Goal: Task Accomplishment & Management: Complete application form

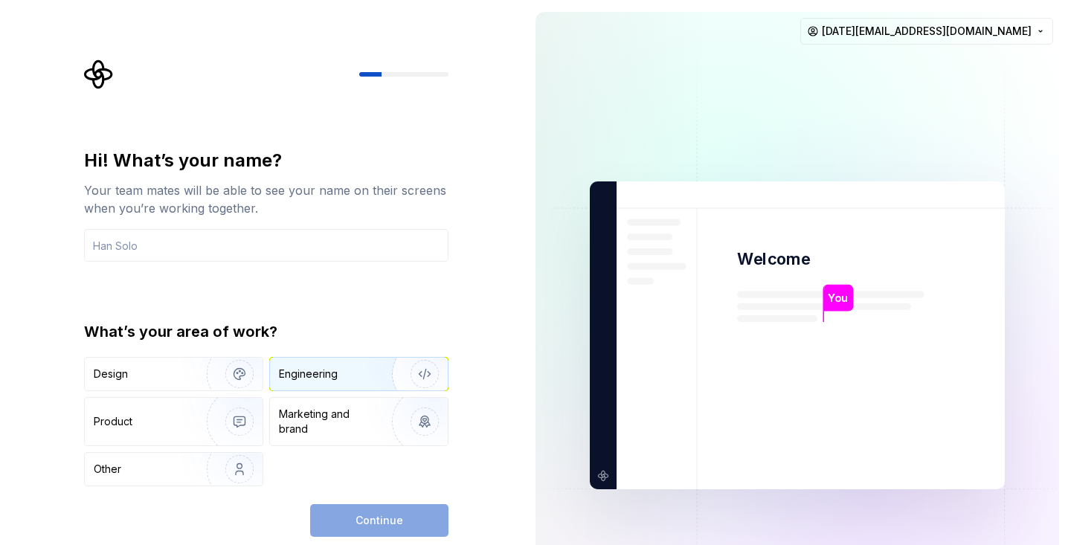
click at [335, 376] on div "Engineering" at bounding box center [308, 374] width 59 height 15
click at [368, 508] on div "Continue" at bounding box center [379, 520] width 138 height 33
click at [350, 254] on input "text" at bounding box center [266, 245] width 364 height 33
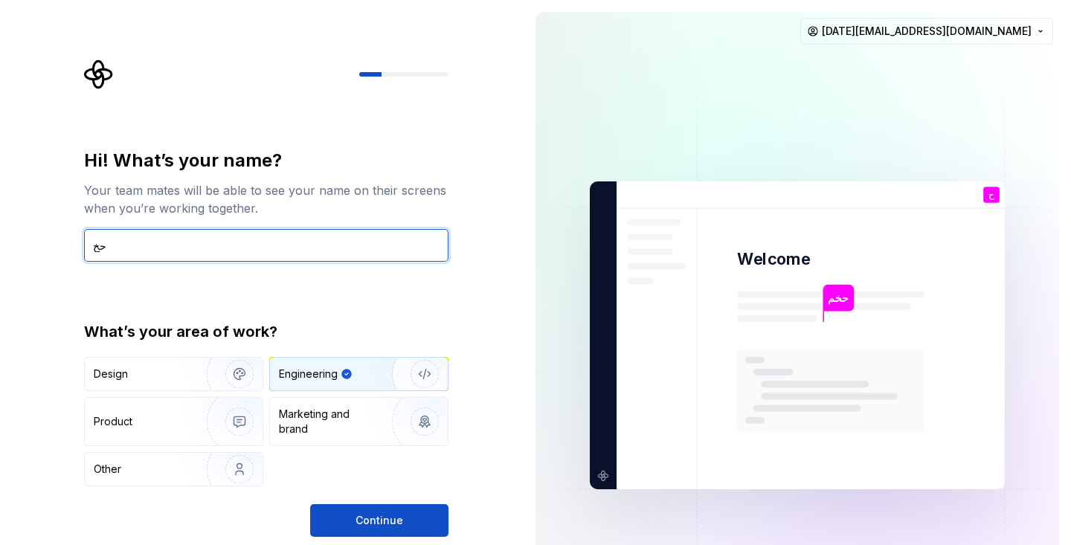
type input "ح"
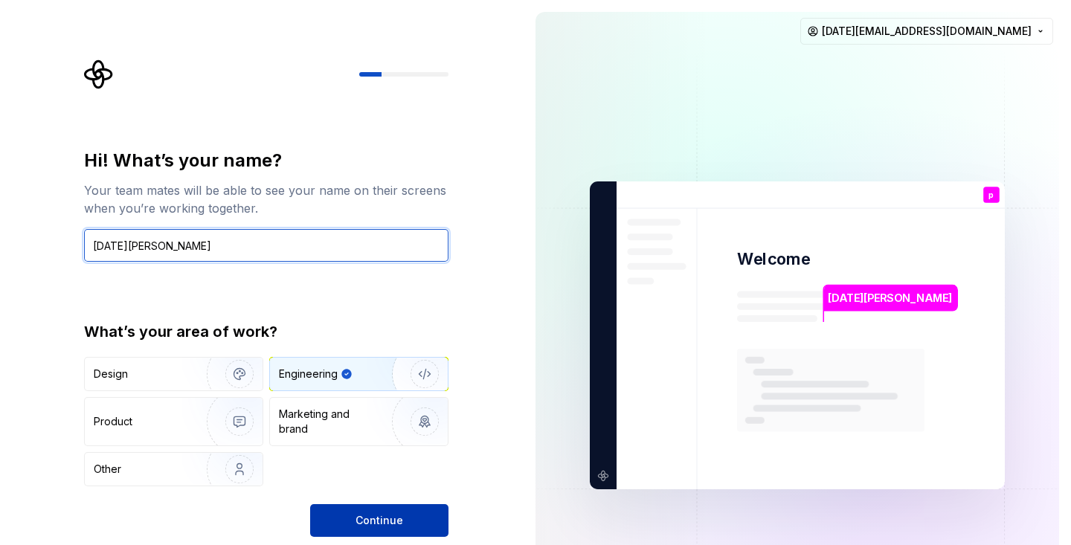
type input "[DATE][PERSON_NAME]"
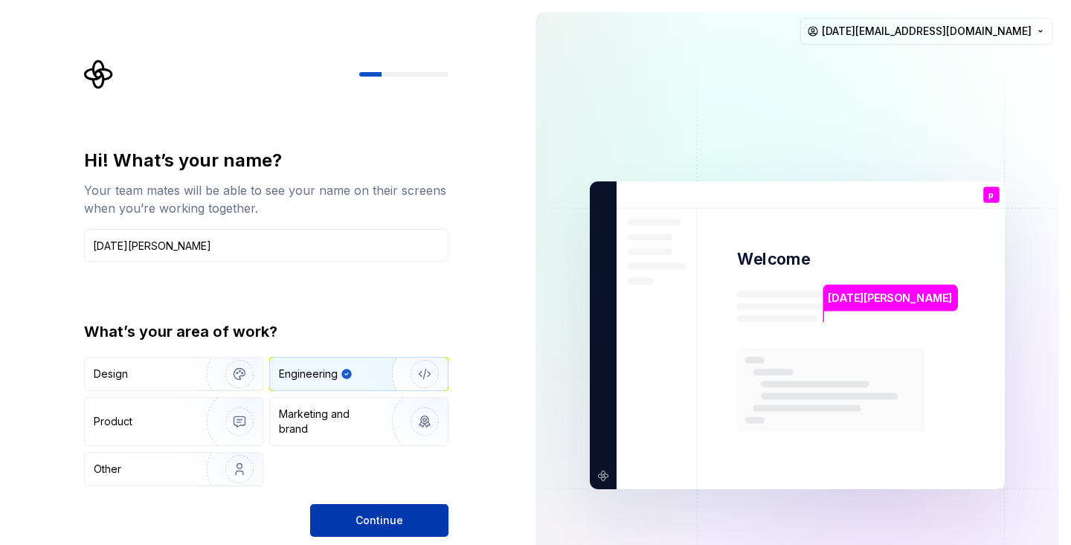
click at [387, 508] on button "Continue" at bounding box center [379, 520] width 138 height 33
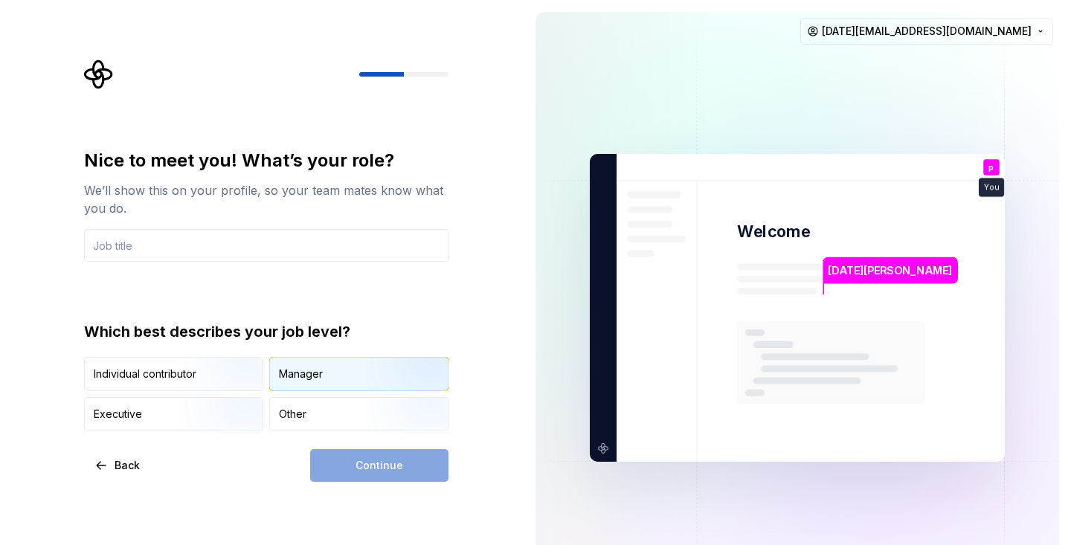
click at [319, 366] on div "Manager" at bounding box center [359, 374] width 178 height 33
click at [289, 251] on input "text" at bounding box center [266, 245] width 364 height 33
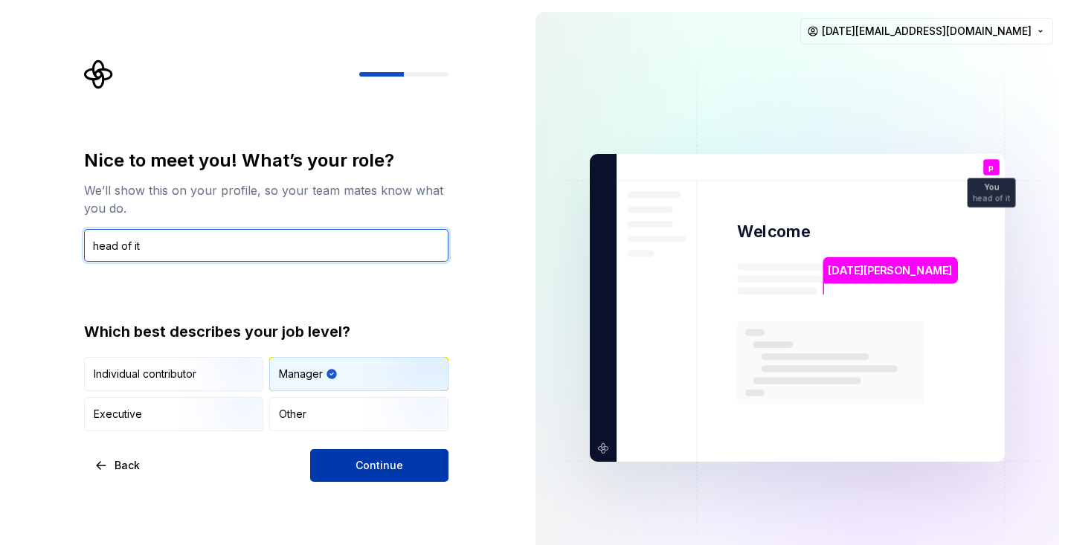
type input "head of it"
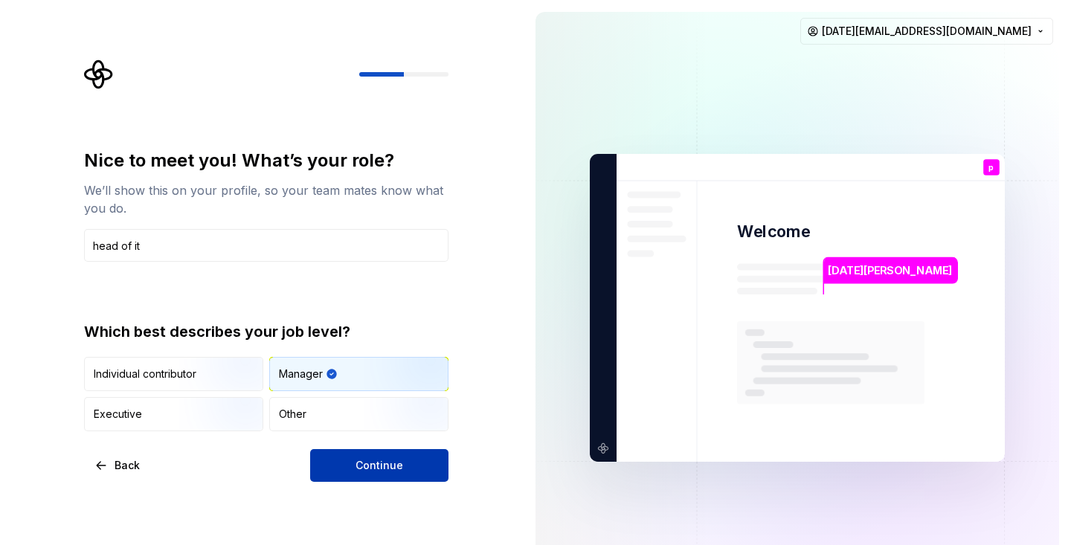
click at [367, 469] on span "Continue" at bounding box center [380, 465] width 48 height 15
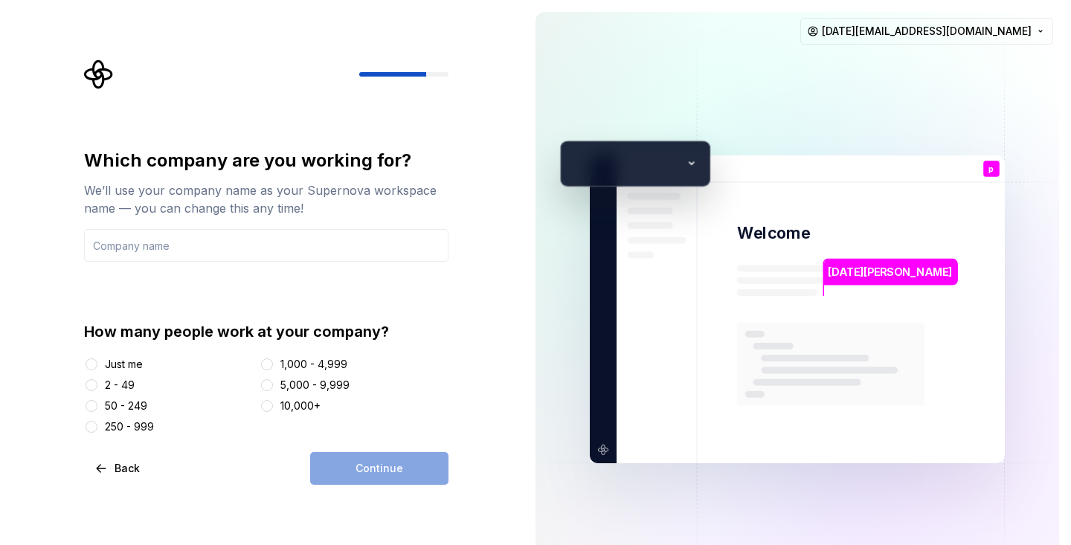
click at [126, 366] on div "Just me" at bounding box center [124, 364] width 38 height 15
click at [97, 366] on button "Just me" at bounding box center [92, 365] width 12 height 12
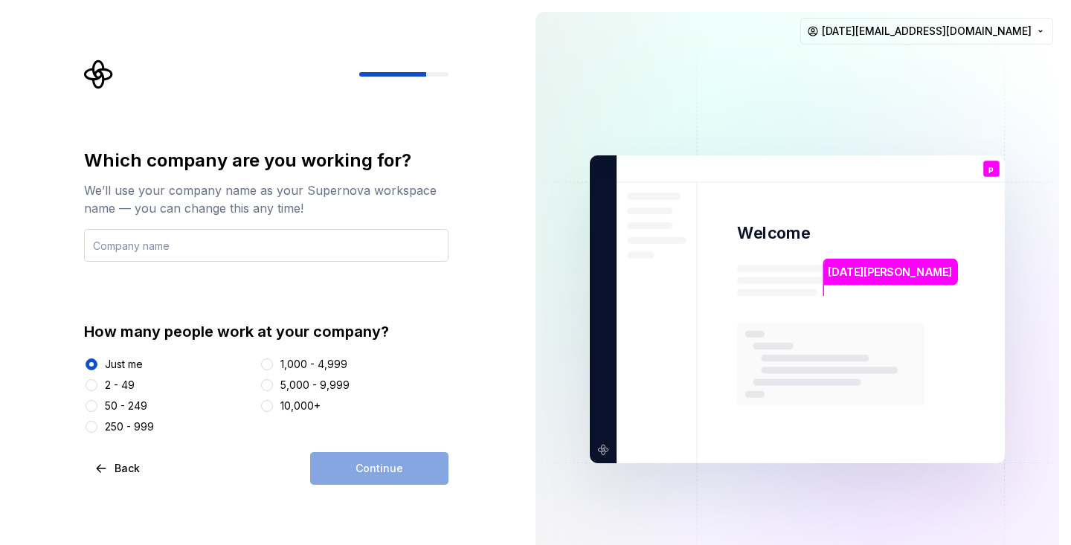
click at [299, 244] on input "text" at bounding box center [266, 245] width 364 height 33
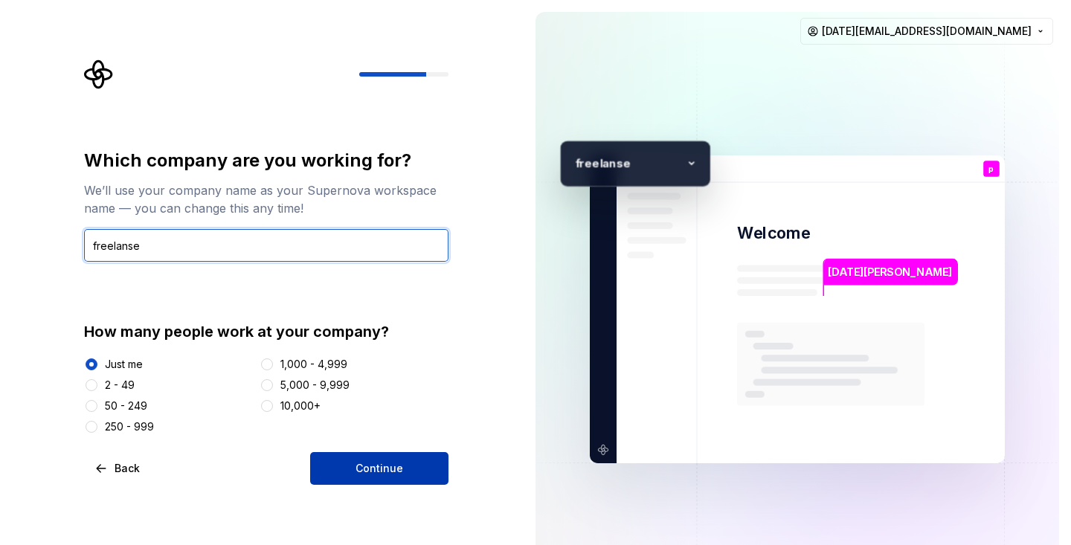
type input "freelanse"
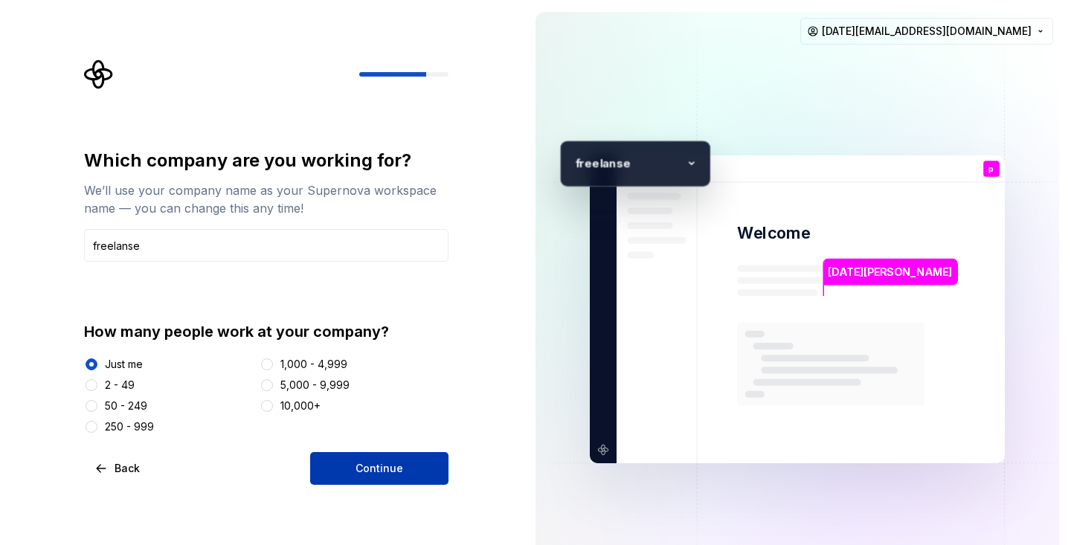
click at [347, 462] on button "Continue" at bounding box center [379, 468] width 138 height 33
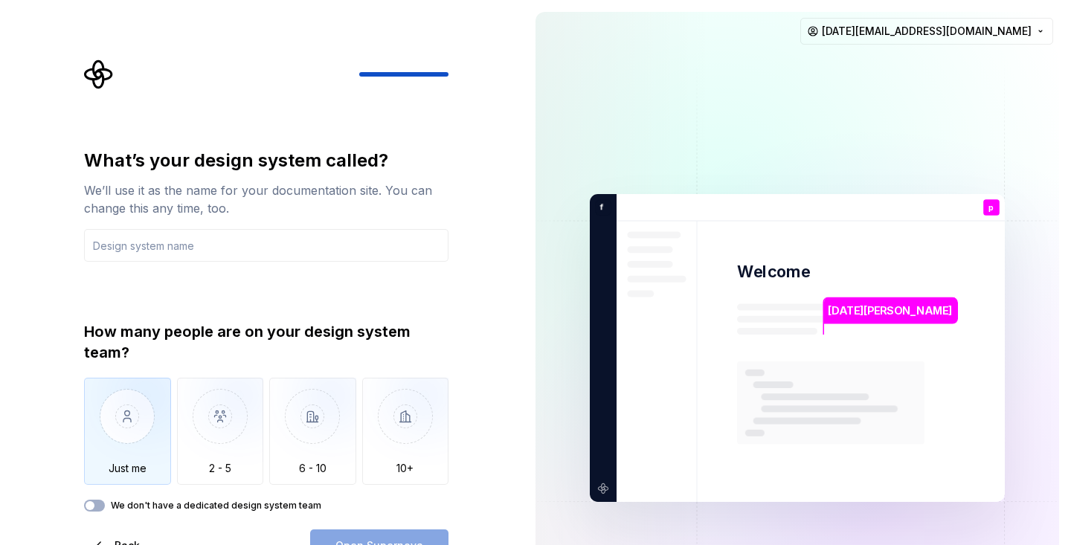
click at [133, 428] on img "button" at bounding box center [127, 428] width 87 height 100
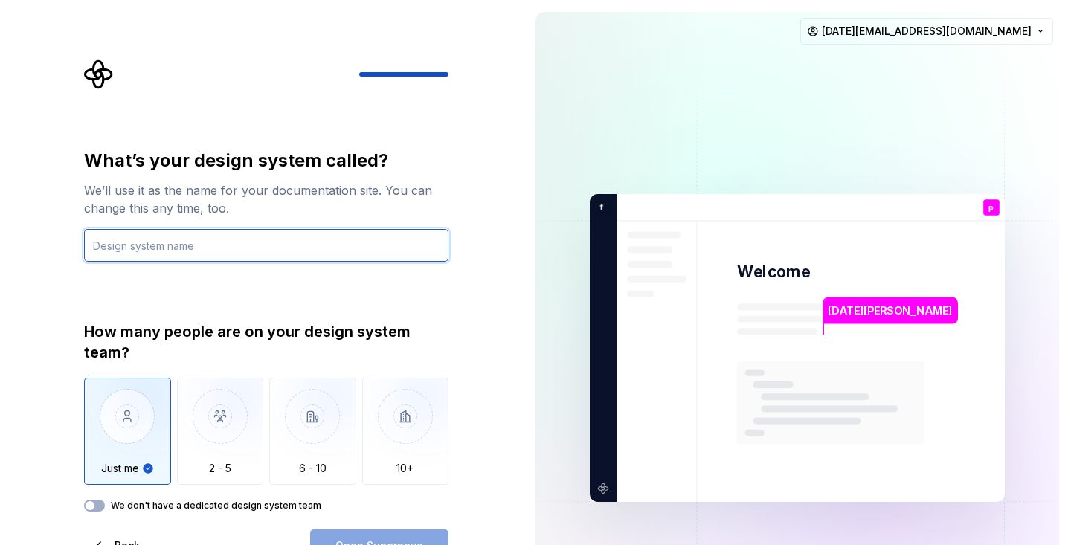
click at [242, 241] on input "text" at bounding box center [266, 245] width 364 height 33
type input "Figma"
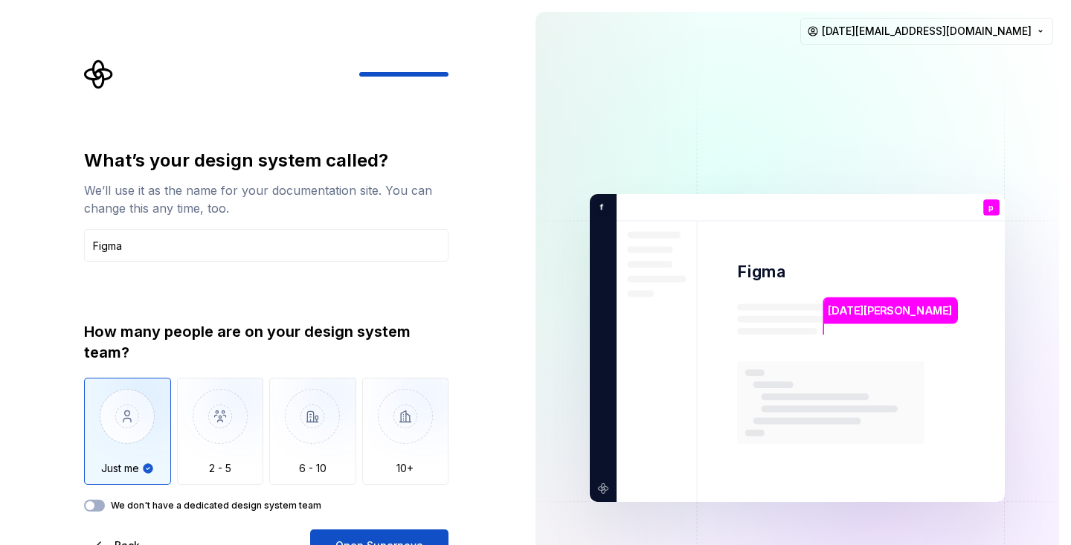
drag, startPoint x: 245, startPoint y: 246, endPoint x: 291, endPoint y: 296, distance: 67.4
click at [291, 296] on div "What’s your design system called? We’ll use it as the name for your documentati…" at bounding box center [266, 330] width 364 height 363
click at [361, 531] on button "Open Supernova" at bounding box center [379, 546] width 138 height 33
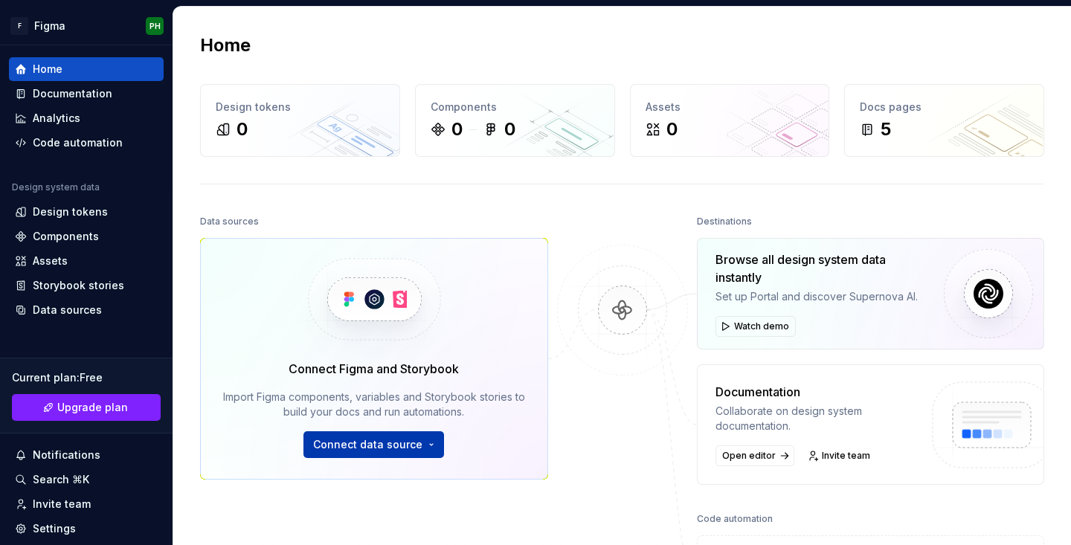
click at [425, 443] on button "Connect data source" at bounding box center [373, 444] width 141 height 27
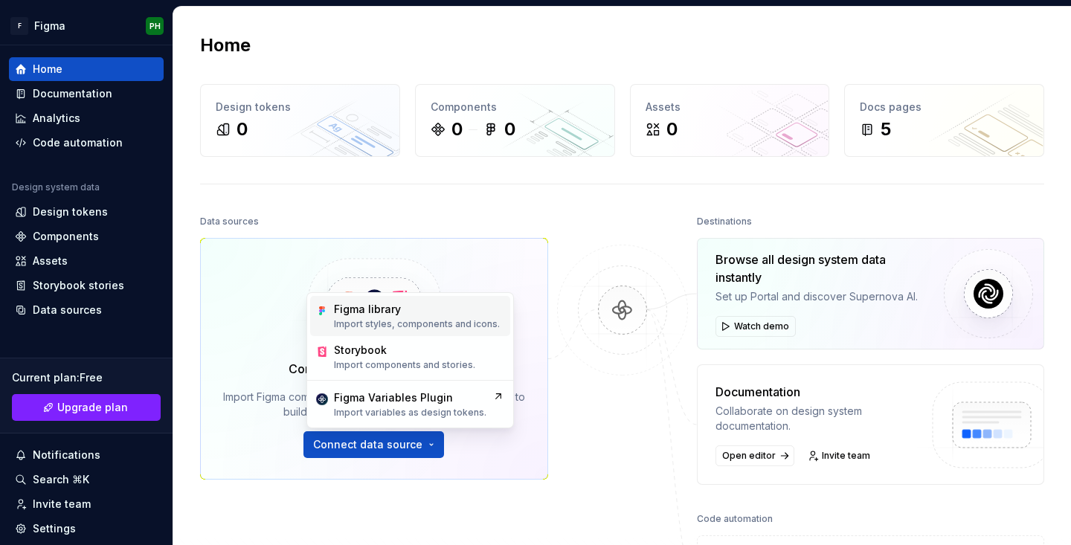
click at [420, 314] on div "Figma library" at bounding box center [417, 309] width 166 height 15
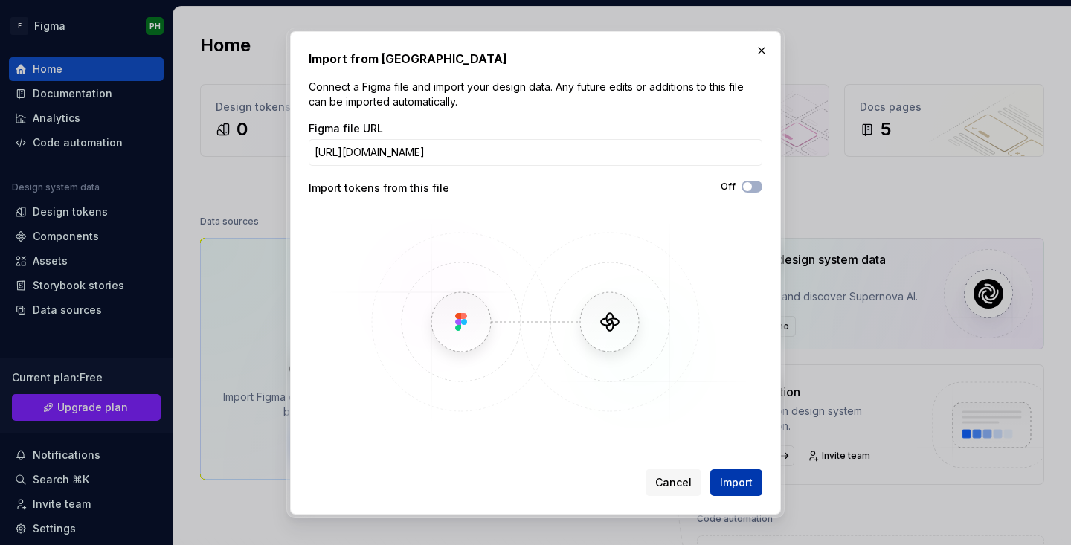
type input "[URL][DOMAIN_NAME]"
click at [741, 480] on span "Import" at bounding box center [736, 482] width 33 height 15
click at [756, 187] on button "Off" at bounding box center [752, 187] width 21 height 12
click at [736, 477] on span "Import" at bounding box center [736, 482] width 33 height 15
click at [614, 323] on img at bounding box center [535, 321] width 431 height 223
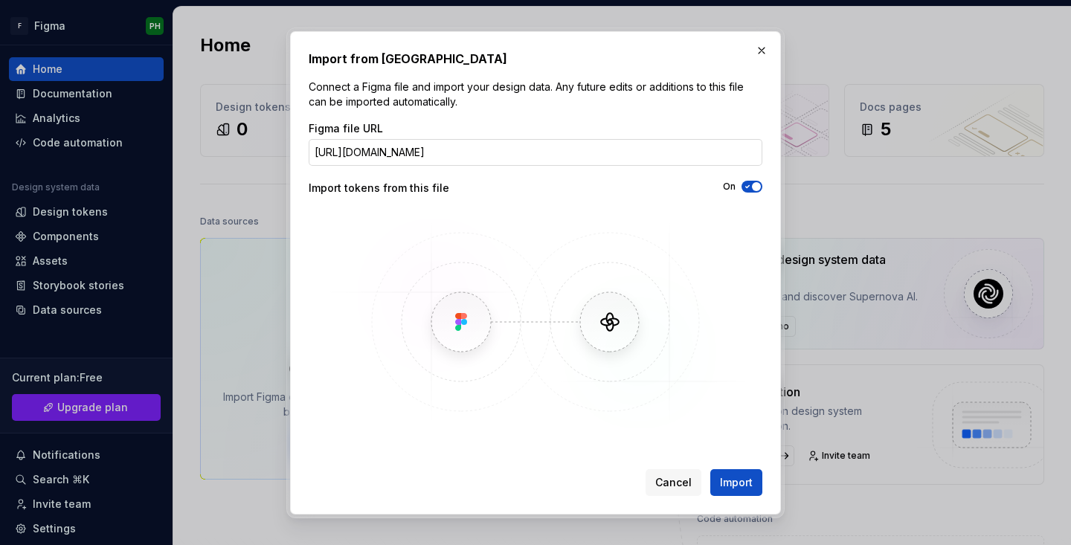
click at [427, 147] on input "[URL][DOMAIN_NAME]" at bounding box center [536, 152] width 454 height 27
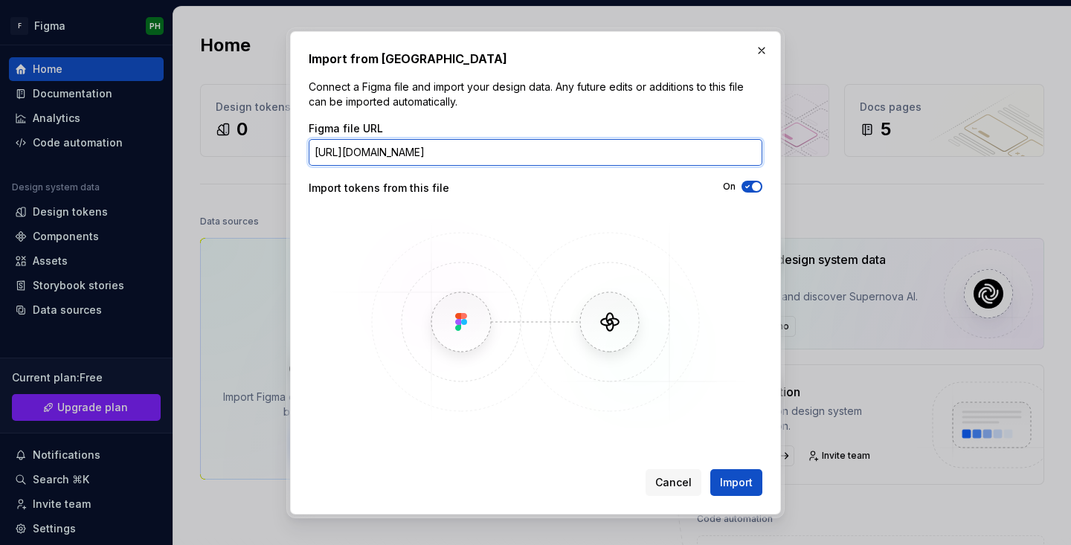
click at [609, 150] on input "[URL][DOMAIN_NAME]" at bounding box center [536, 152] width 454 height 27
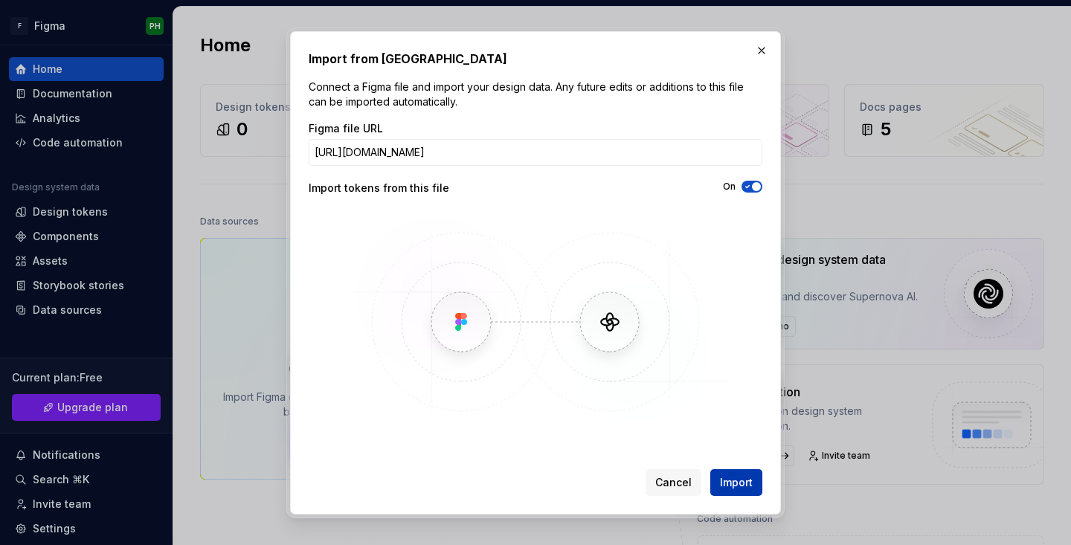
click at [746, 480] on span "Import" at bounding box center [736, 482] width 33 height 15
click at [684, 483] on span "Cancel" at bounding box center [673, 482] width 36 height 15
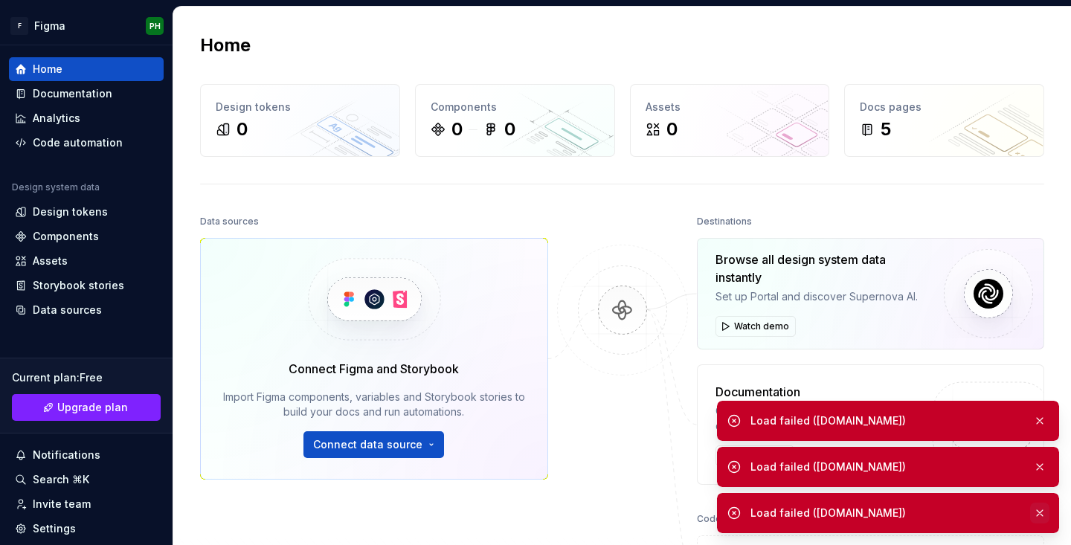
click at [1041, 512] on button "button" at bounding box center [1039, 513] width 19 height 21
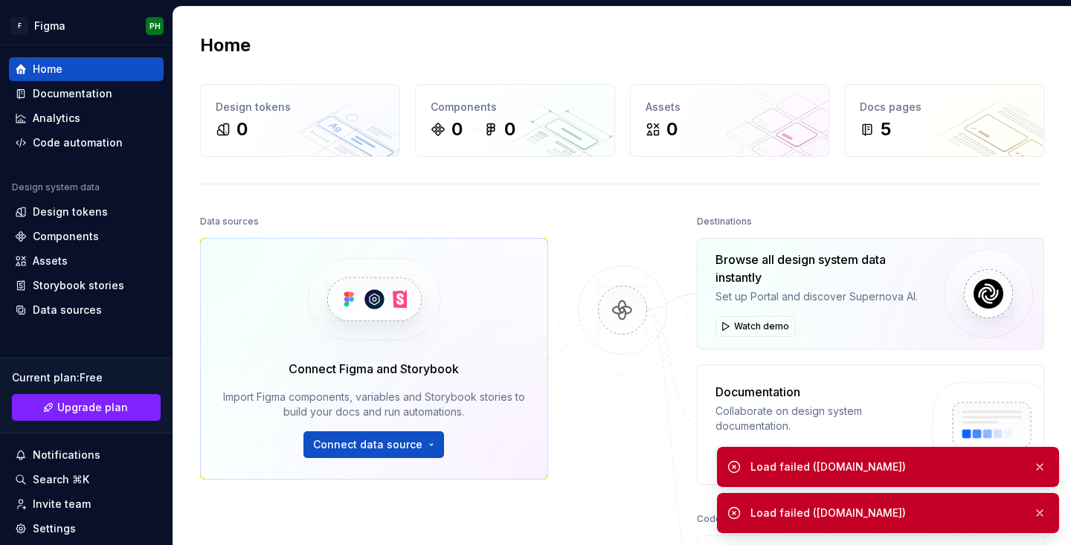
click at [1041, 512] on button "button" at bounding box center [1039, 513] width 19 height 21
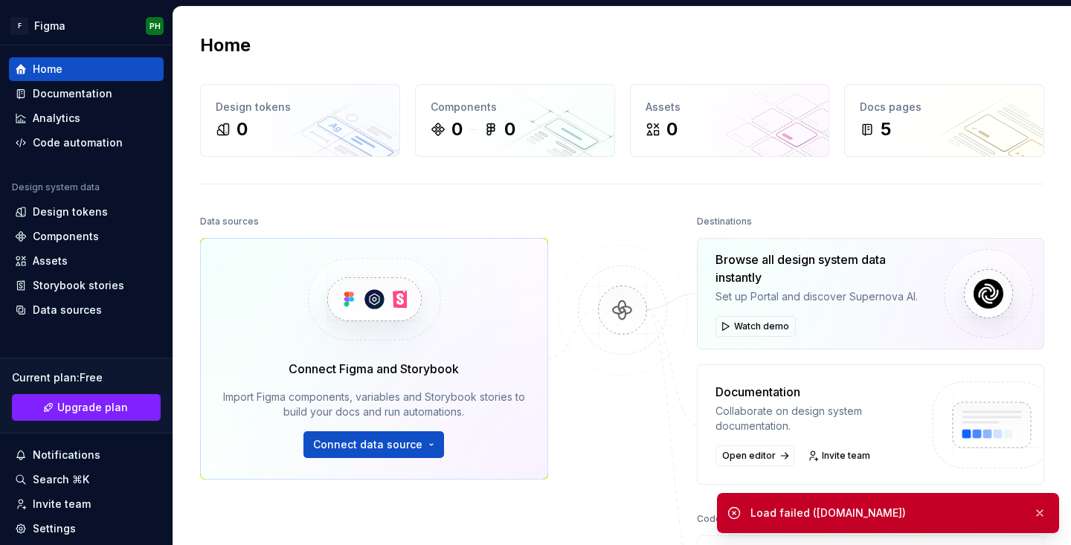
click at [1041, 512] on button "button" at bounding box center [1039, 513] width 19 height 21
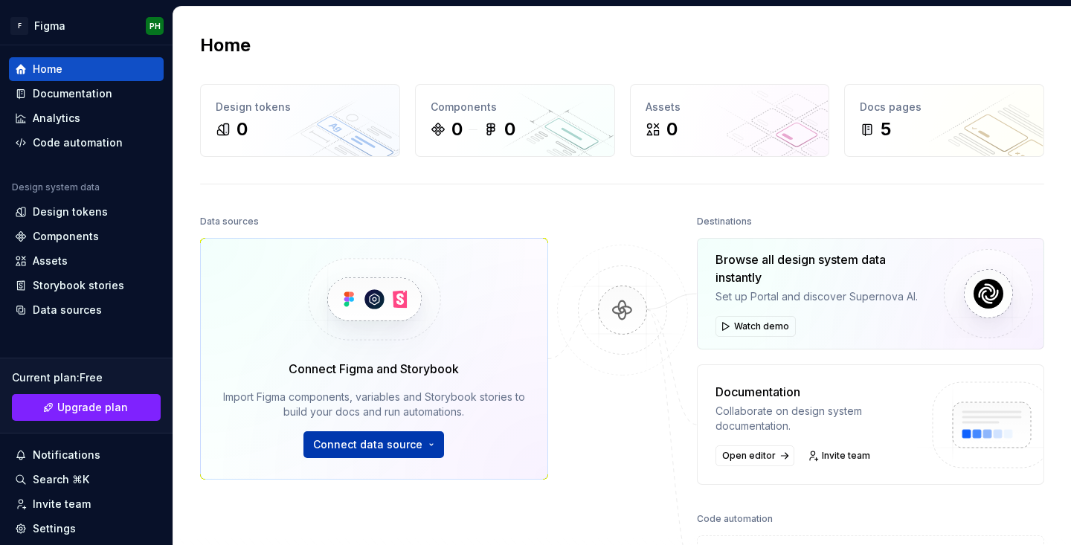
click at [419, 450] on span "Connect data source" at bounding box center [367, 444] width 109 height 15
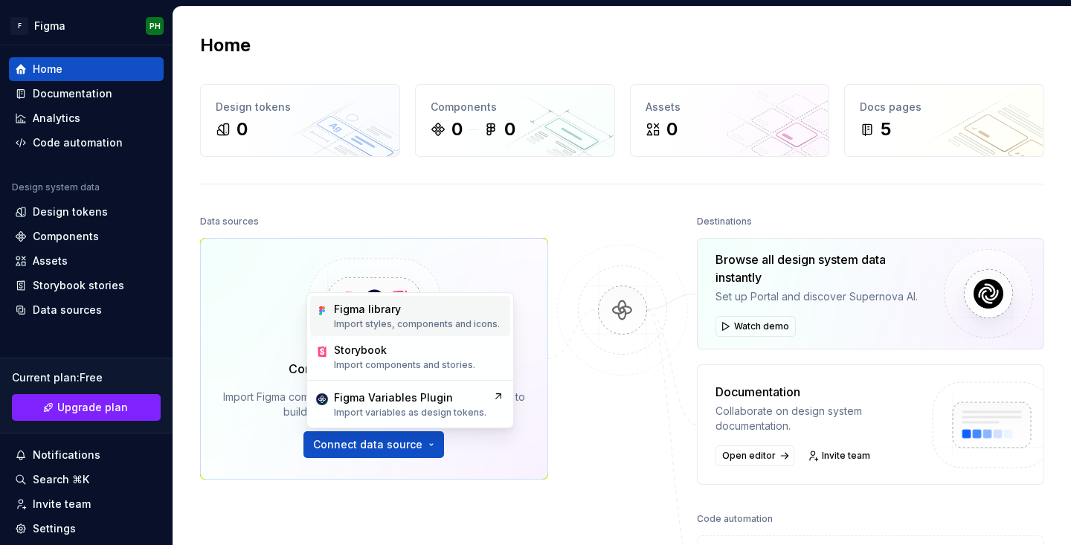
click at [445, 323] on p "Import styles, components and icons." at bounding box center [417, 324] width 166 height 12
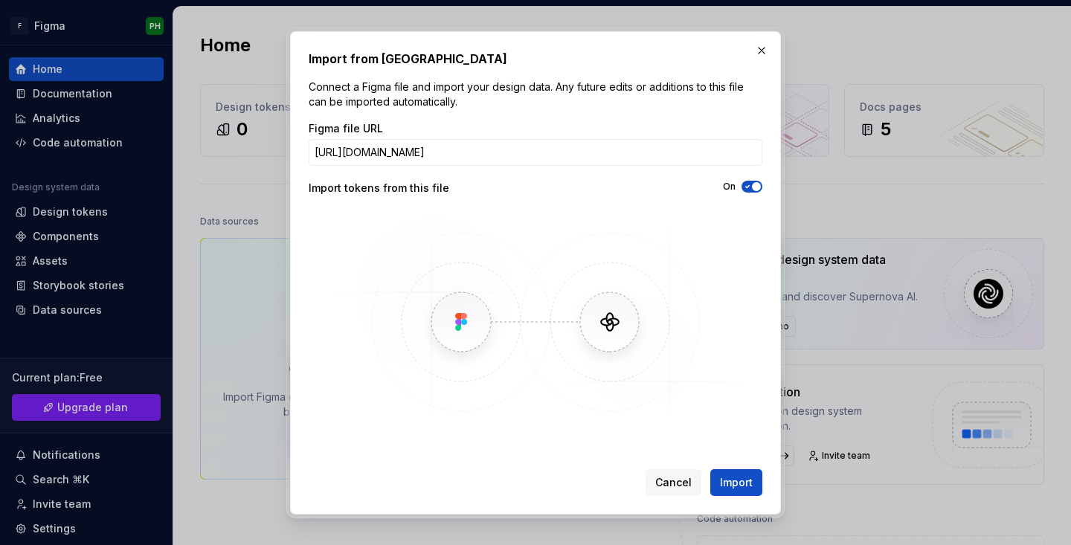
click at [663, 191] on div "On" at bounding box center [649, 187] width 227 height 12
click at [730, 487] on span "Import" at bounding box center [736, 482] width 33 height 15
click at [611, 326] on img at bounding box center [535, 321] width 431 height 223
click at [762, 50] on button "button" at bounding box center [761, 50] width 21 height 21
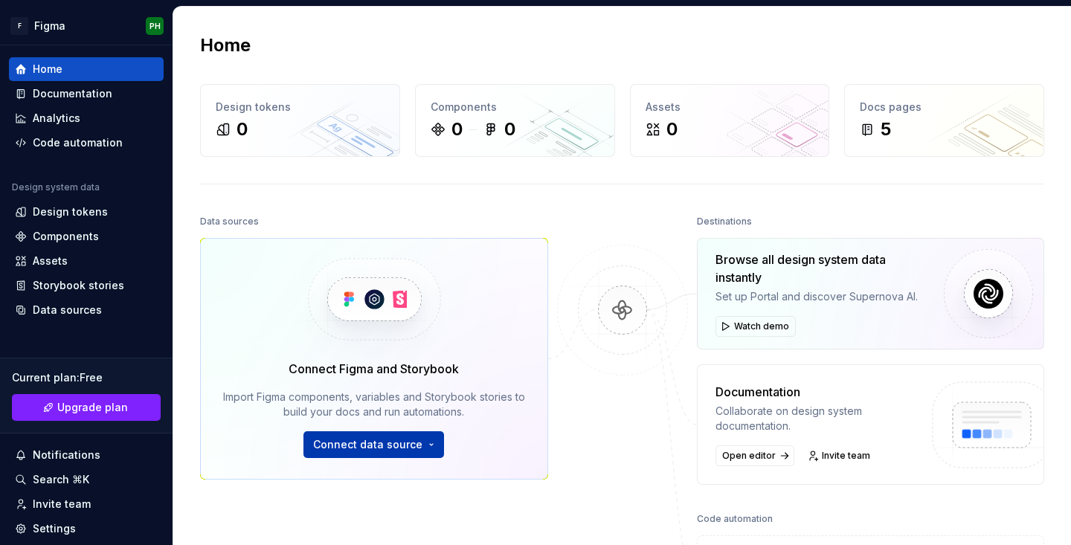
click at [429, 449] on button "Connect data source" at bounding box center [373, 444] width 141 height 27
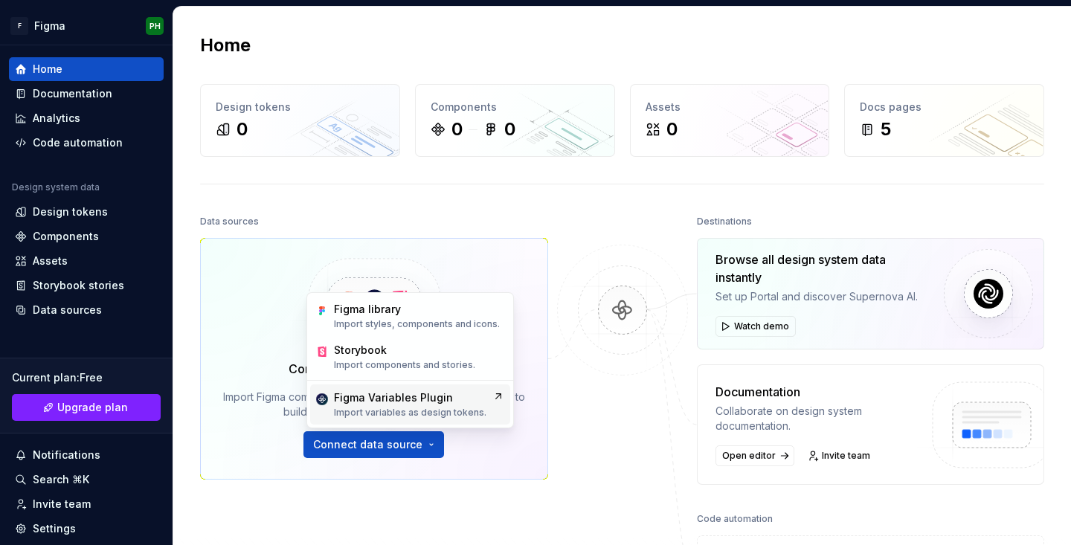
click at [439, 411] on p "Import variables as design tokens." at bounding box center [410, 413] width 152 height 12
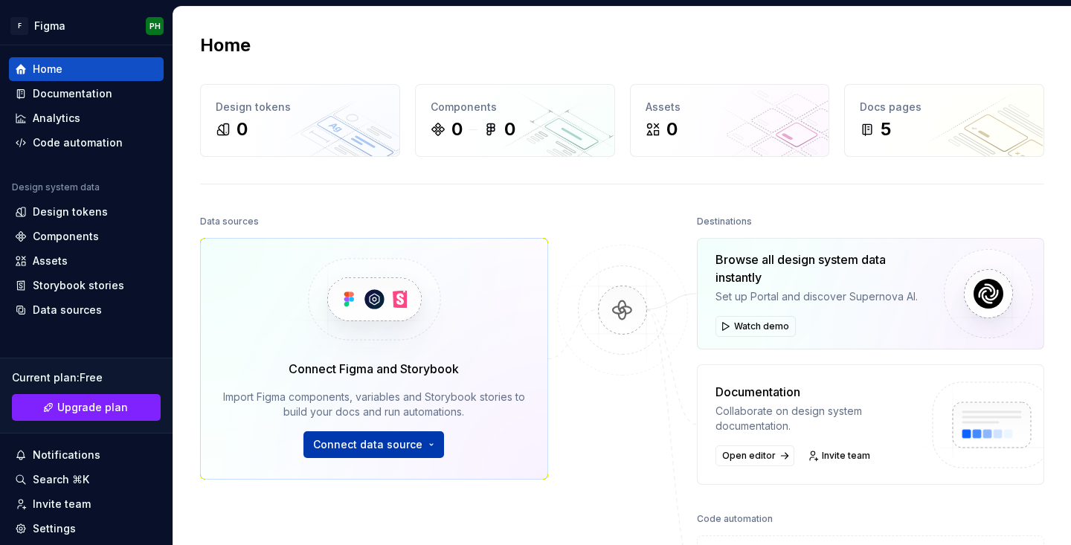
click at [390, 440] on span "Connect data source" at bounding box center [367, 444] width 109 height 15
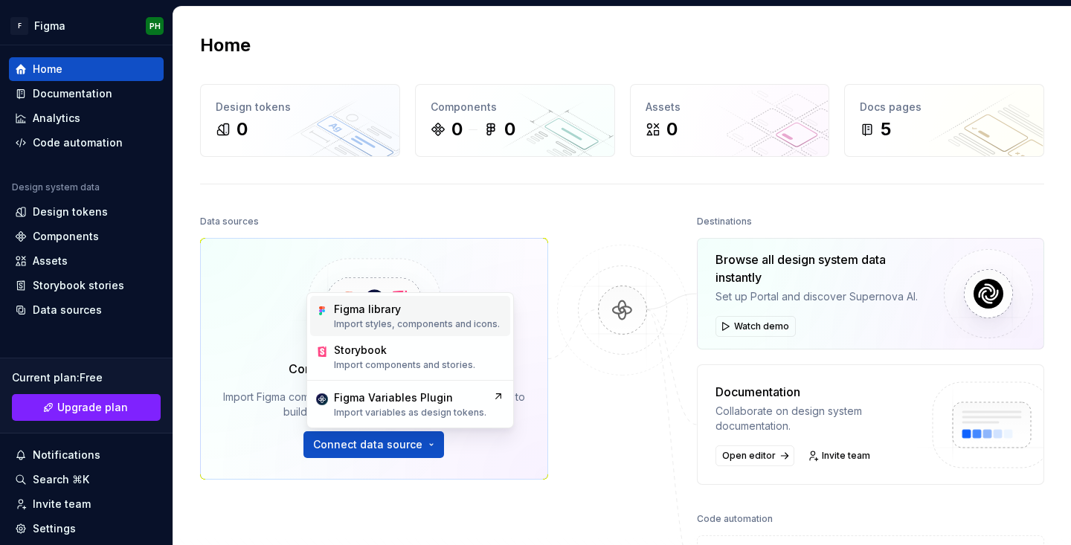
click at [456, 313] on div "Figma library" at bounding box center [417, 309] width 166 height 15
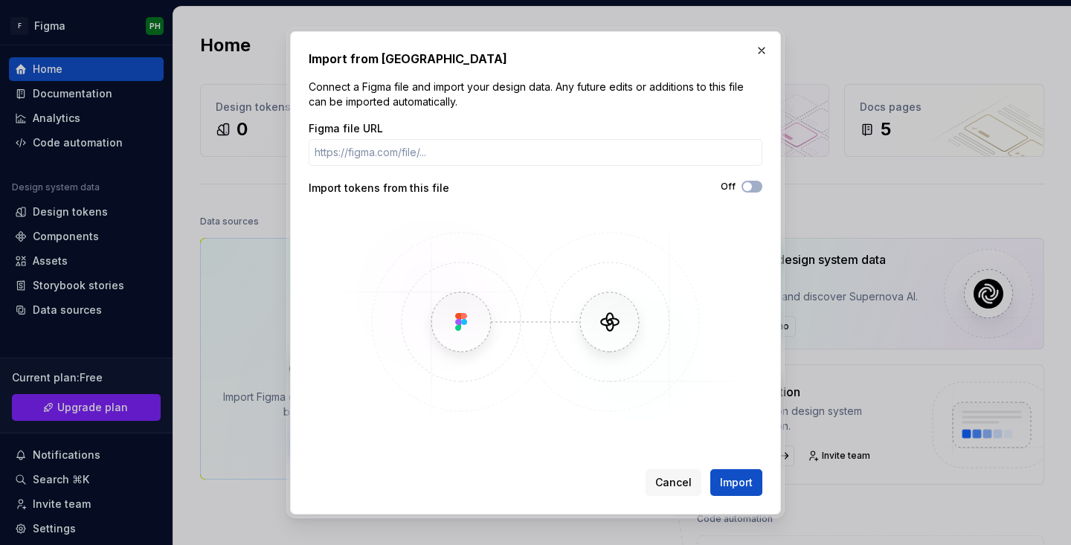
type input "Anima"
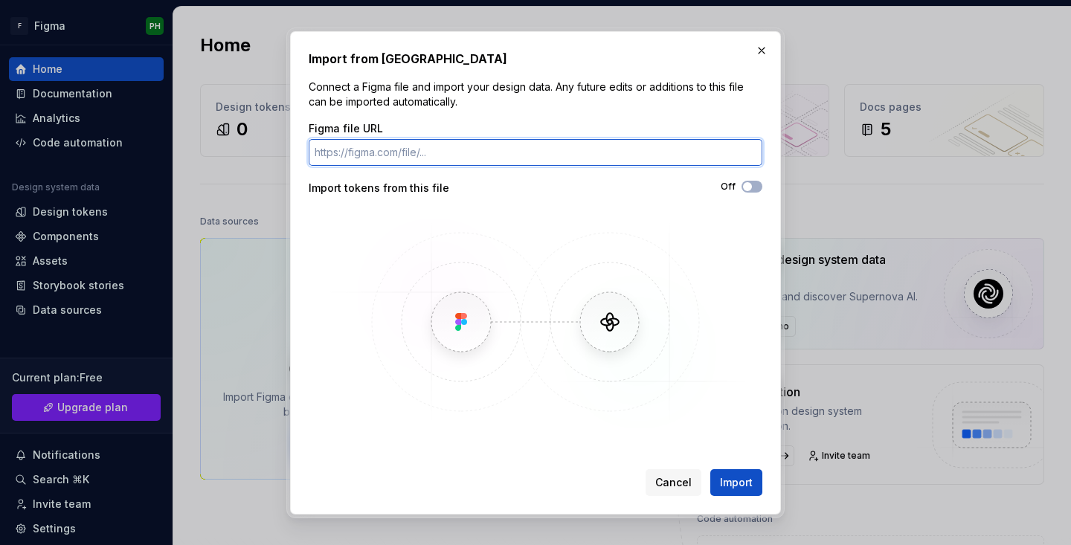
paste input "https://www.figma.com/design/7pKJwkrH80HUvSvd989K79/pola-new?node-id=1-25&t=0VF…"
type input "https://www.figma.com/design/7pKJwkrH80HUvSvd989K79/pola-new?node-id=1-25&t=0VF…"
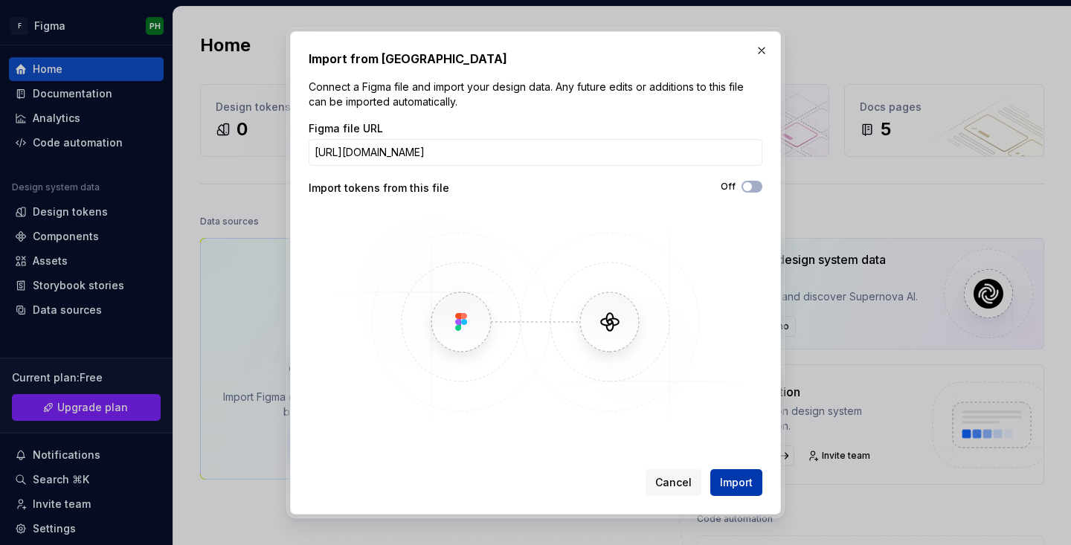
click at [740, 480] on span "Import" at bounding box center [736, 482] width 33 height 15
click at [746, 182] on span "button" at bounding box center [747, 186] width 9 height 9
click at [754, 51] on button "button" at bounding box center [761, 50] width 21 height 21
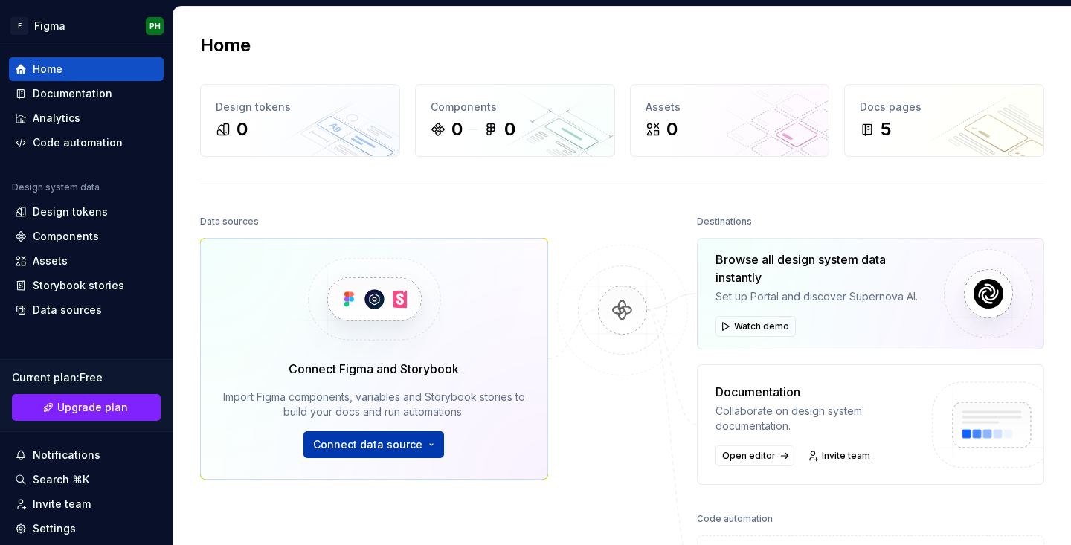
click at [414, 447] on span "Connect data source" at bounding box center [367, 444] width 109 height 15
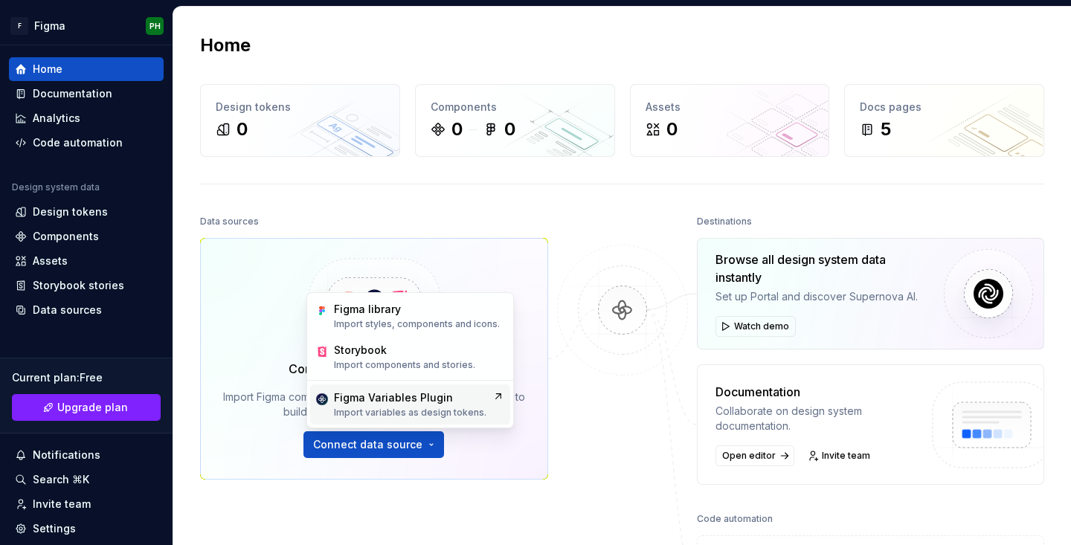
click at [449, 412] on p "Import variables as design tokens." at bounding box center [410, 413] width 152 height 12
